Goal: Task Accomplishment & Management: Use online tool/utility

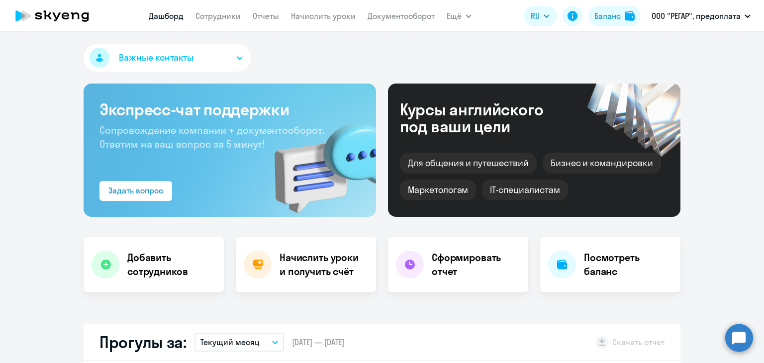
select select "30"
drag, startPoint x: 0, startPoint y: 0, endPoint x: 325, endPoint y: 12, distance: 325.4
click at [325, 12] on link "Начислить уроки" at bounding box center [323, 16] width 65 height 10
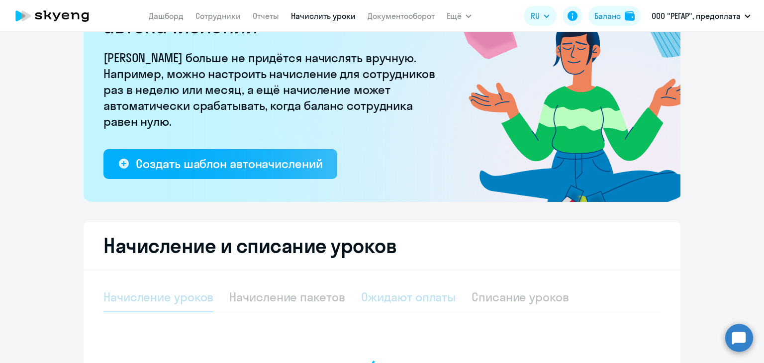
select select "10"
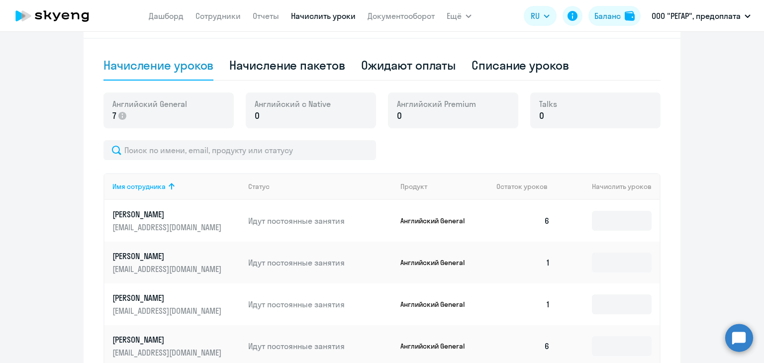
scroll to position [374, 0]
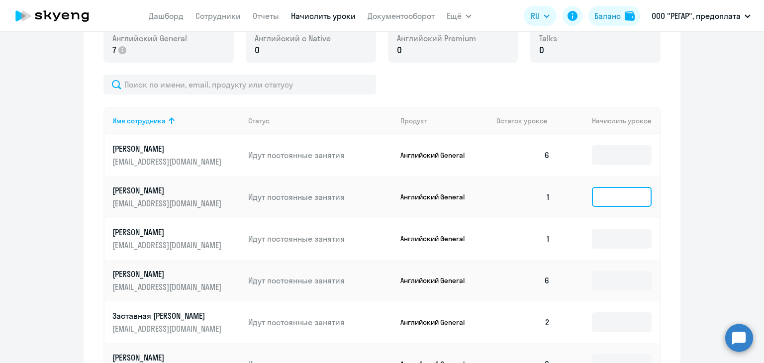
click at [599, 196] on input at bounding box center [622, 197] width 60 height 20
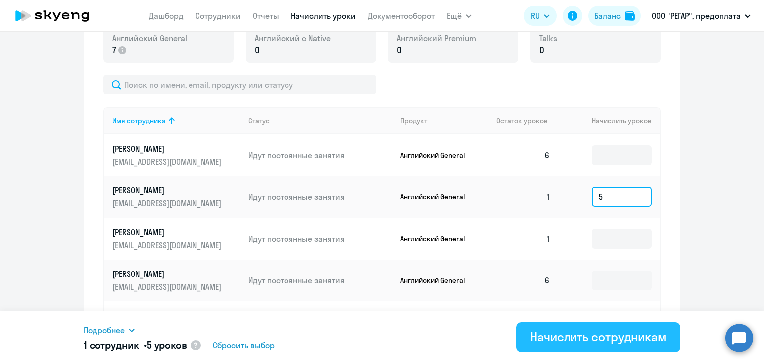
type input "5"
click at [612, 335] on div "Начислить сотрудникам" at bounding box center [598, 337] width 136 height 16
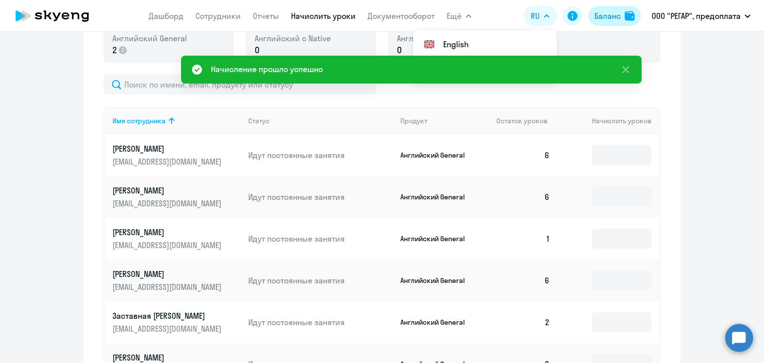
click at [608, 20] on div "Баланс" at bounding box center [607, 16] width 26 height 12
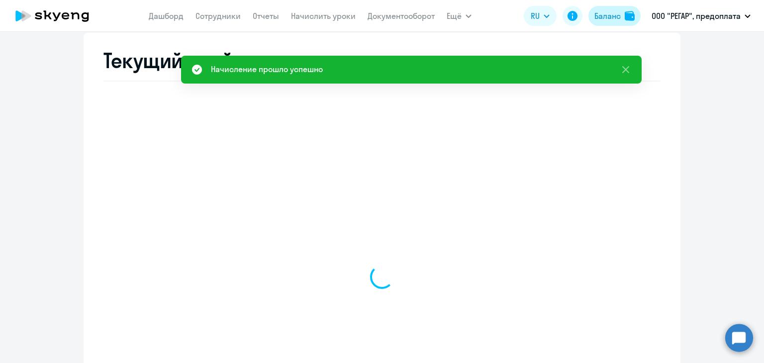
scroll to position [380, 0]
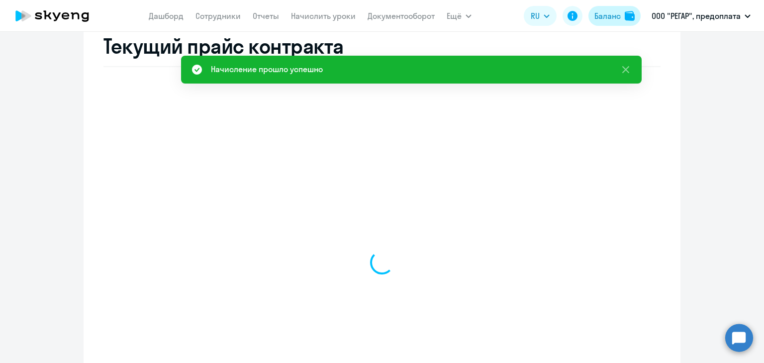
select select "english_adult_not_native_speaker"
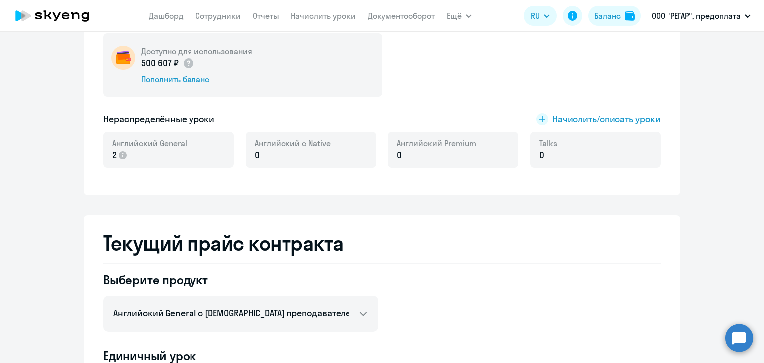
scroll to position [181, 0]
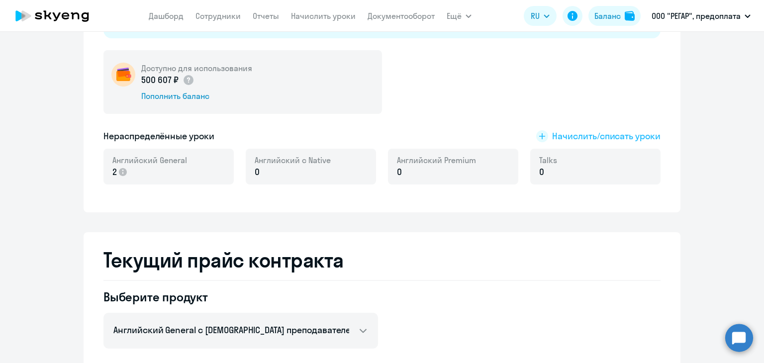
click at [561, 138] on span "Начислить/списать уроки" at bounding box center [606, 136] width 108 height 13
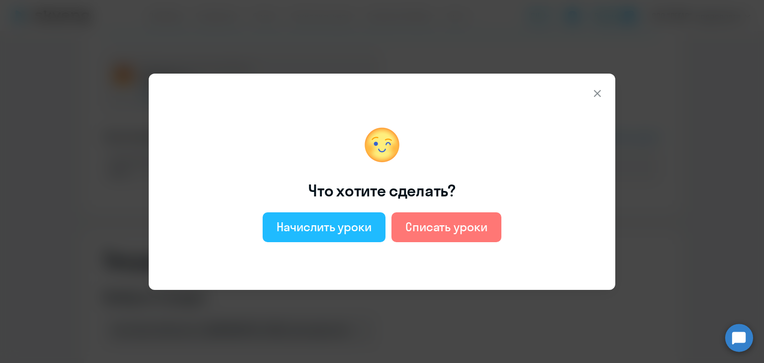
click at [328, 228] on div "Начислить уроки" at bounding box center [323, 227] width 95 height 16
select select "english_adult_not_native_speaker"
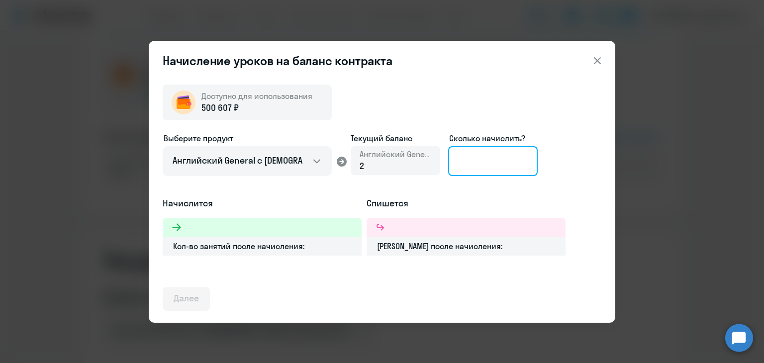
click at [491, 161] on input at bounding box center [492, 161] width 89 height 30
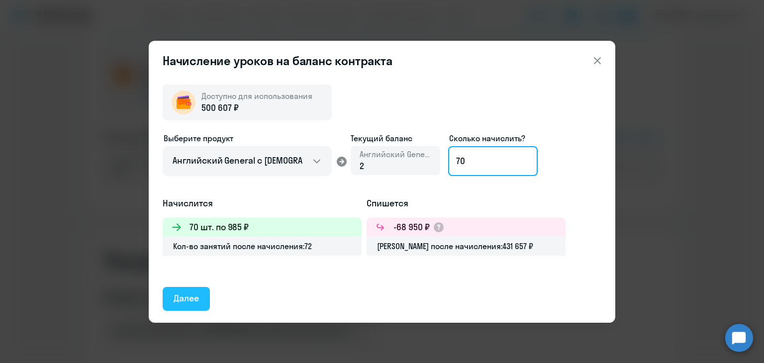
type input "70"
click at [182, 297] on div "Далее" at bounding box center [186, 298] width 25 height 13
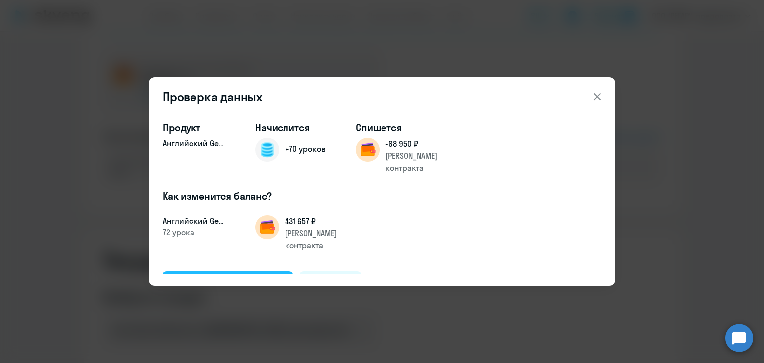
click at [224, 276] on div "Подтвердить и начислить" at bounding box center [228, 282] width 108 height 13
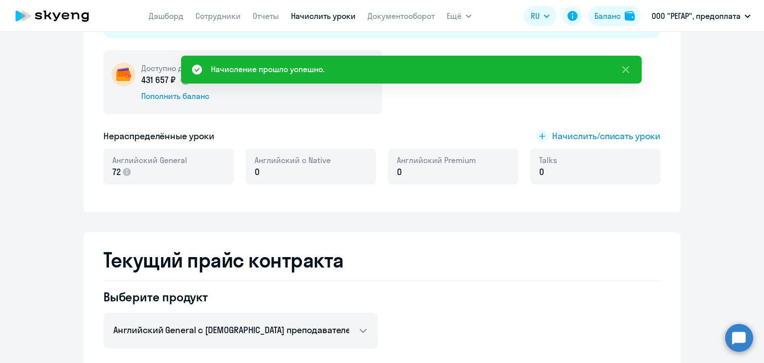
click at [324, 18] on link "Начислить уроки" at bounding box center [323, 16] width 65 height 10
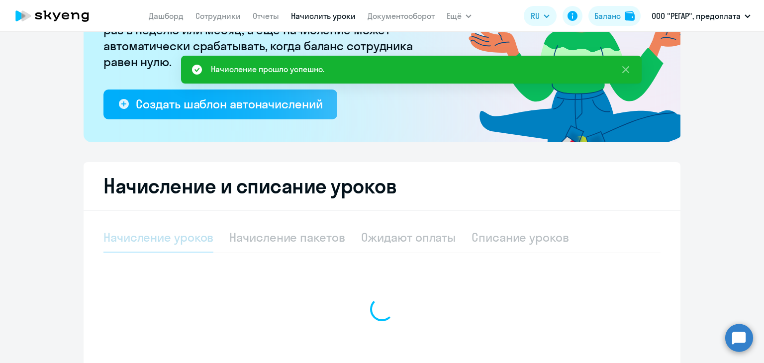
select select "10"
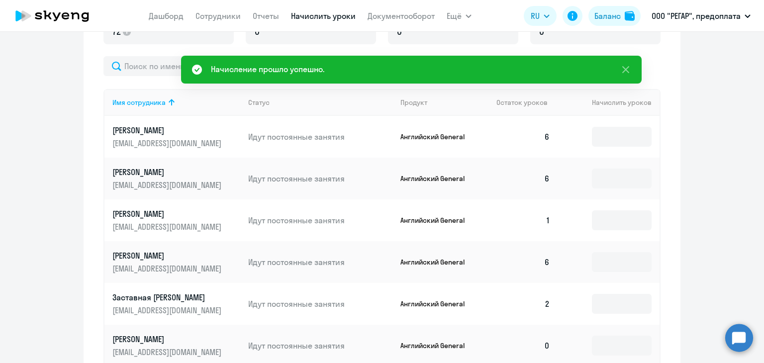
scroll to position [435, 0]
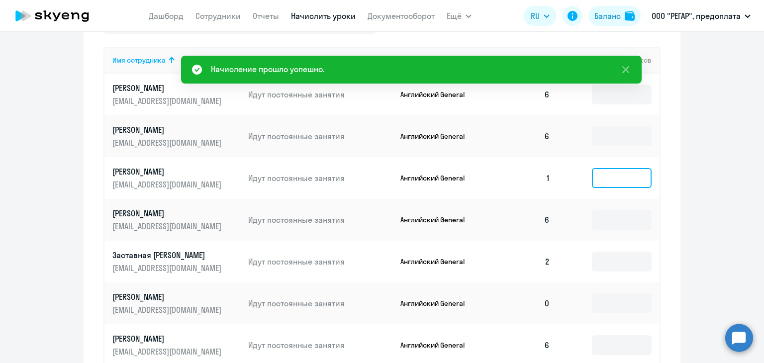
click at [626, 178] on input at bounding box center [622, 178] width 60 height 20
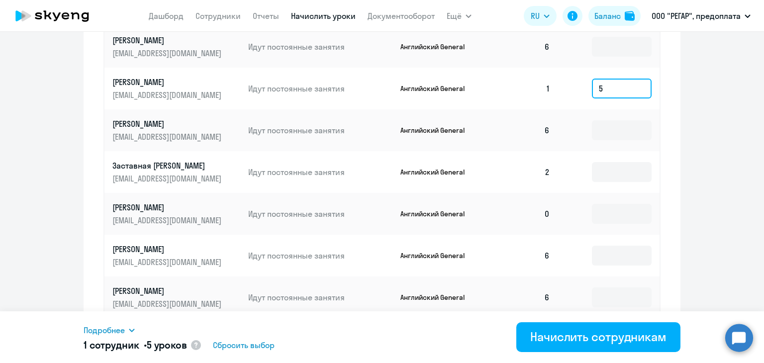
scroll to position [534, 0]
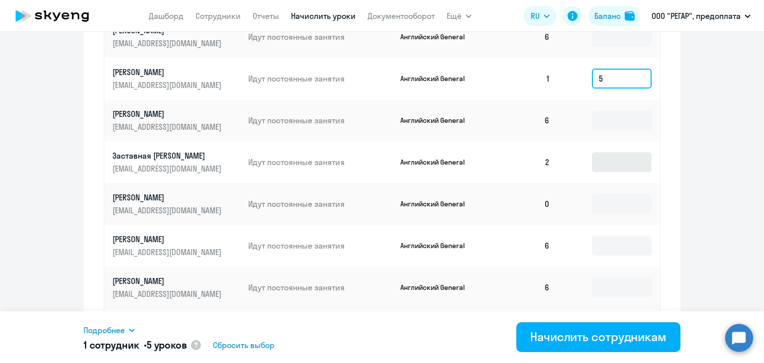
type input "5"
click at [608, 162] on input at bounding box center [622, 162] width 60 height 20
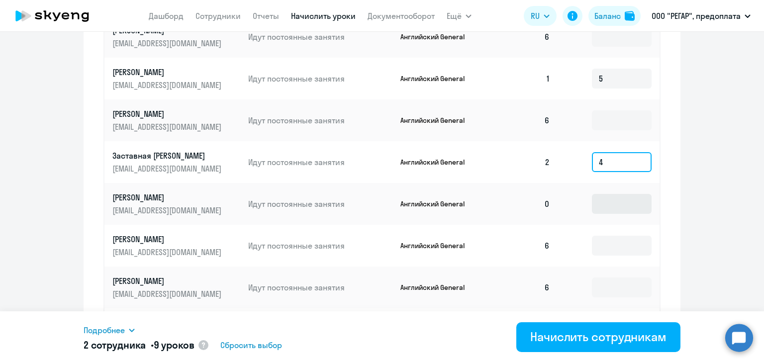
type input "4"
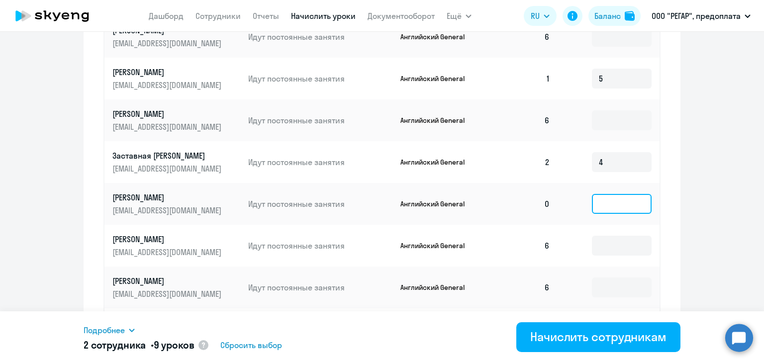
click at [621, 207] on input at bounding box center [622, 204] width 60 height 20
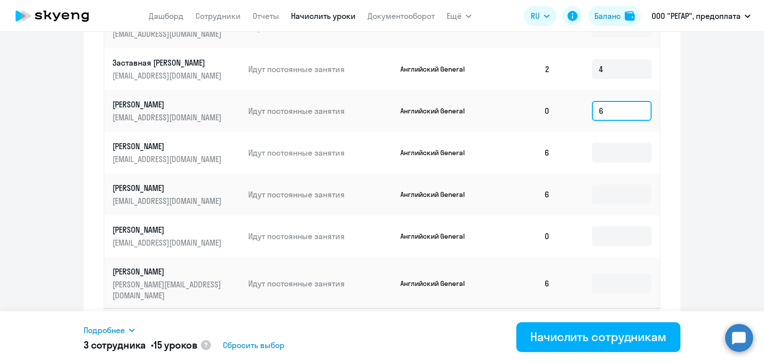
scroll to position [633, 0]
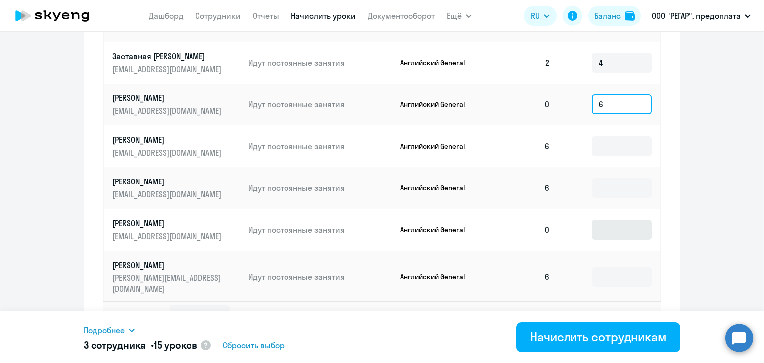
type input "6"
click at [618, 229] on input at bounding box center [622, 230] width 60 height 20
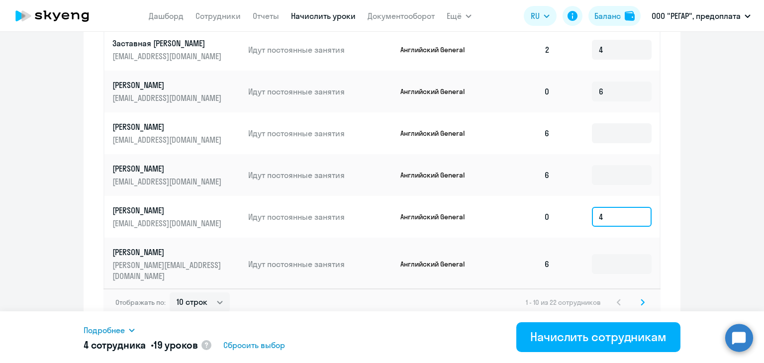
type input "4"
click at [640, 296] on svg-icon at bounding box center [642, 302] width 12 height 12
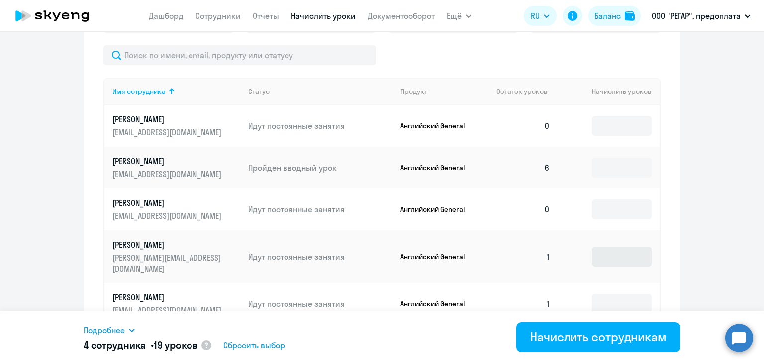
scroll to position [398, 0]
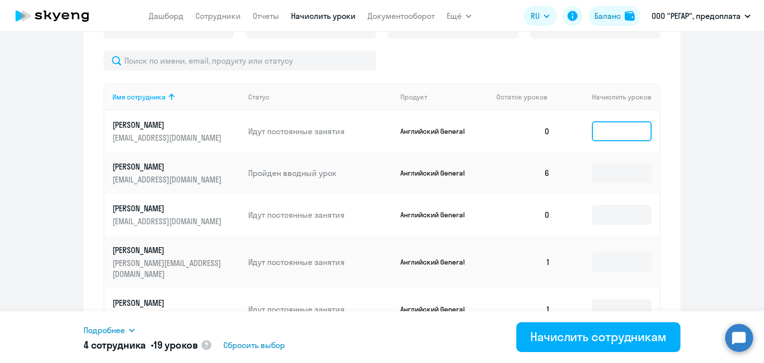
click at [608, 135] on input at bounding box center [622, 131] width 60 height 20
type input "8"
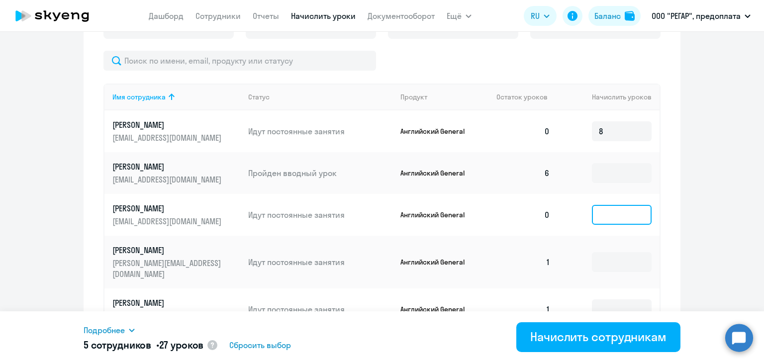
click at [619, 213] on input at bounding box center [622, 215] width 60 height 20
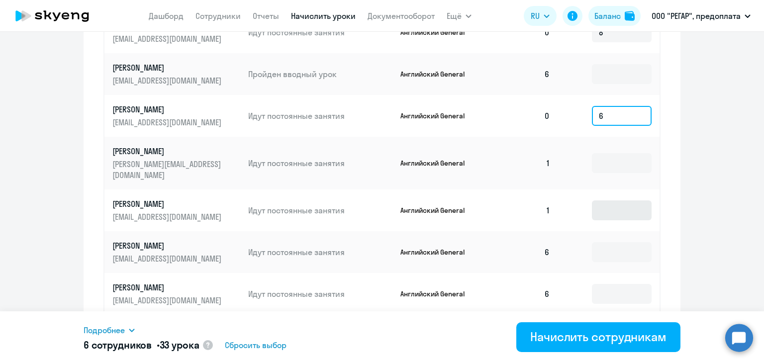
scroll to position [497, 0]
type input "6"
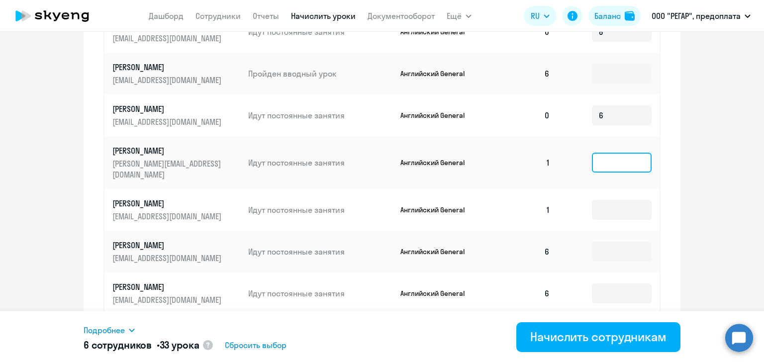
click at [607, 156] on input at bounding box center [622, 163] width 60 height 20
type input "5"
click at [609, 200] on input at bounding box center [622, 210] width 60 height 20
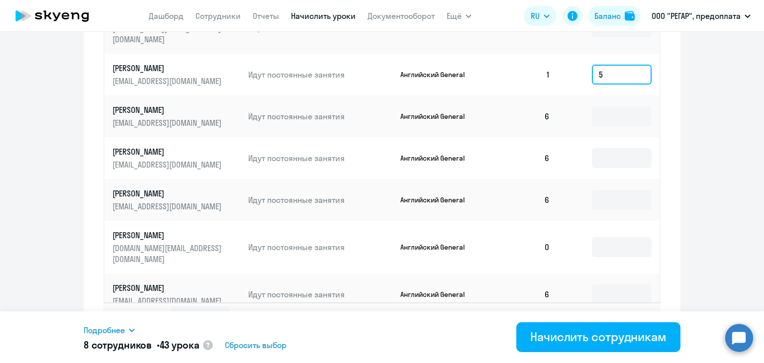
scroll to position [646, 0]
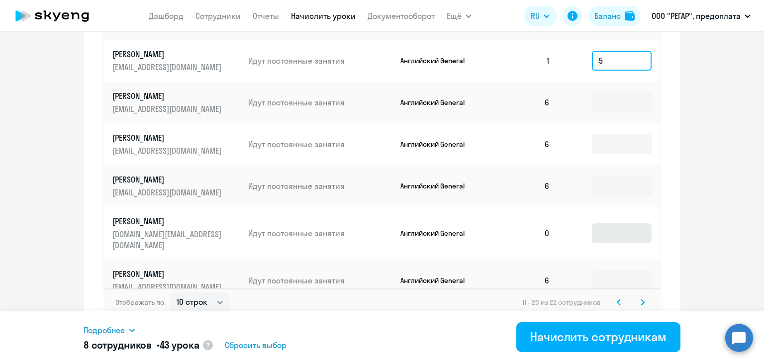
type input "5"
click at [616, 223] on input at bounding box center [622, 233] width 60 height 20
type input "5"
type input "6"
click at [640, 299] on icon at bounding box center [642, 302] width 4 height 7
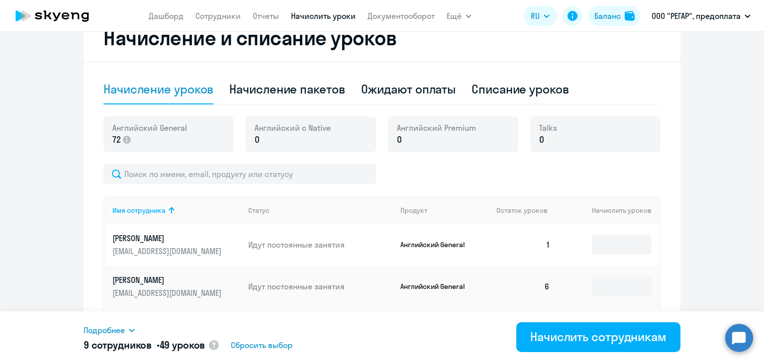
scroll to position [351, 0]
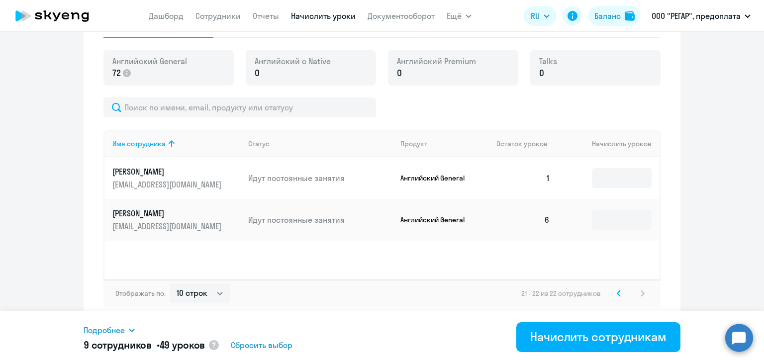
click at [607, 190] on td at bounding box center [608, 178] width 101 height 42
click at [605, 185] on input at bounding box center [622, 178] width 60 height 20
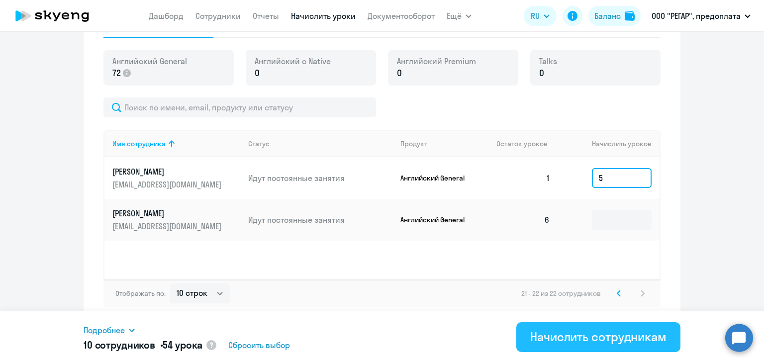
type input "5"
click at [576, 339] on div "Начислить сотрудникам" at bounding box center [598, 337] width 136 height 16
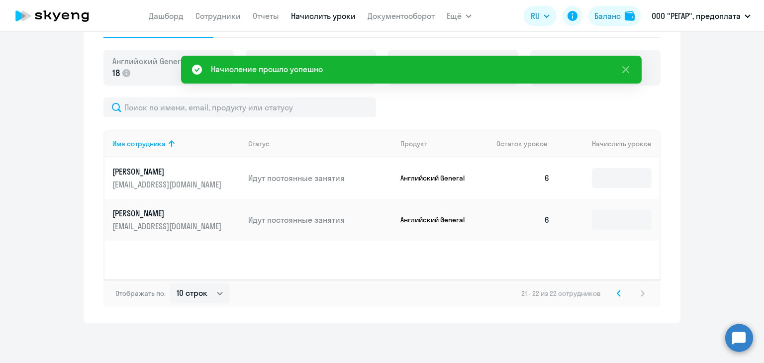
click at [615, 298] on svg-icon at bounding box center [619, 293] width 12 height 12
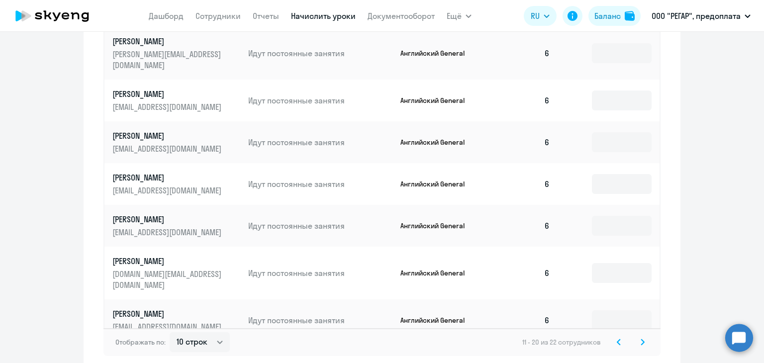
scroll to position [646, 0]
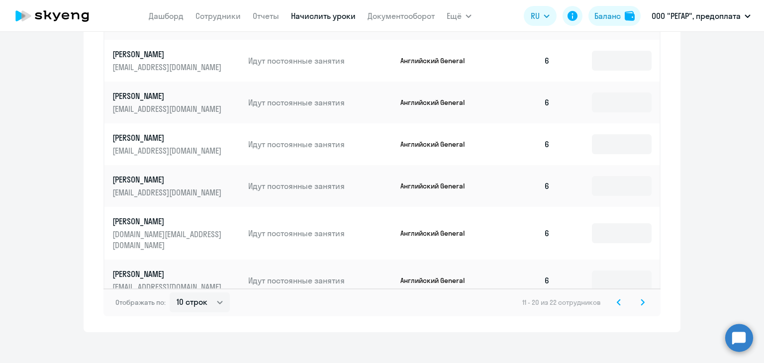
click at [616, 299] on svg-icon at bounding box center [619, 302] width 12 height 12
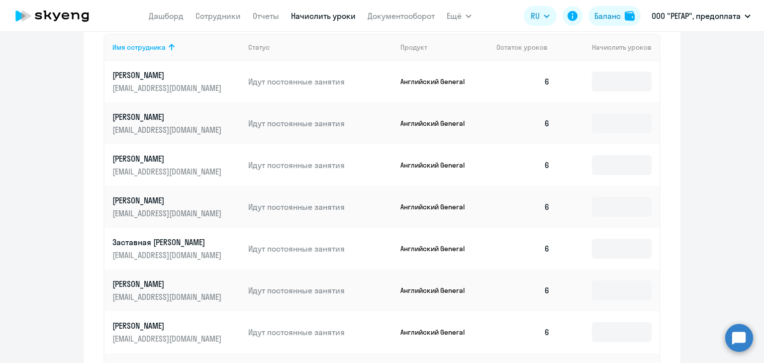
scroll to position [298, 0]
